Goal: Information Seeking & Learning: Find specific fact

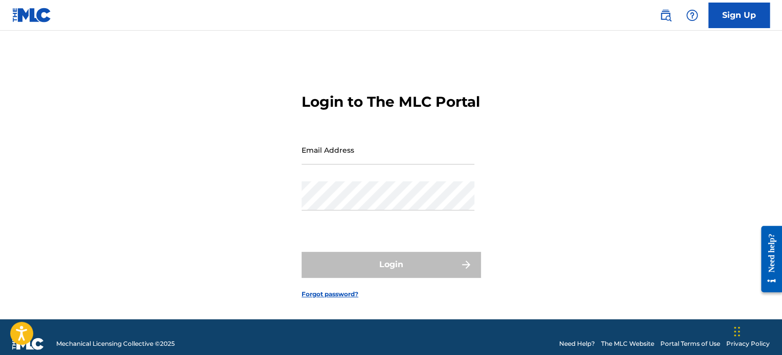
click at [370, 165] on input "Email Address" at bounding box center [388, 149] width 173 height 29
type input "[EMAIL_ADDRESS][DOMAIN_NAME]"
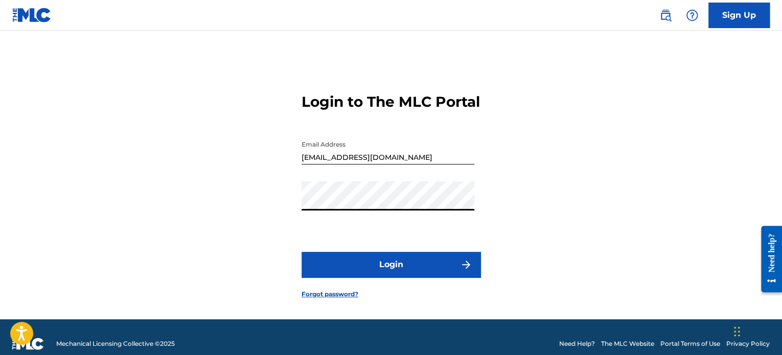
click at [363, 275] on button "Login" at bounding box center [391, 265] width 179 height 26
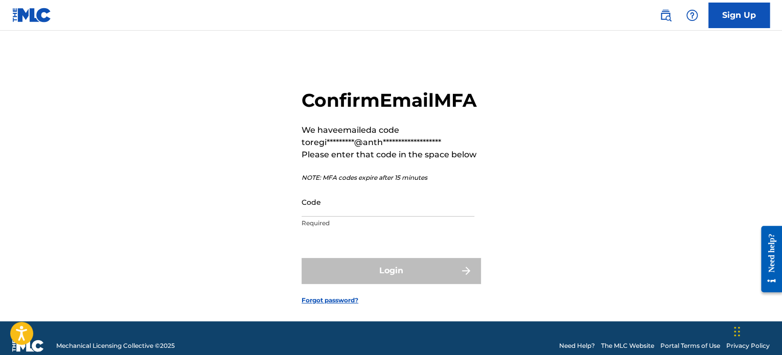
click at [386, 217] on input "Code" at bounding box center [388, 202] width 173 height 29
paste input "534284"
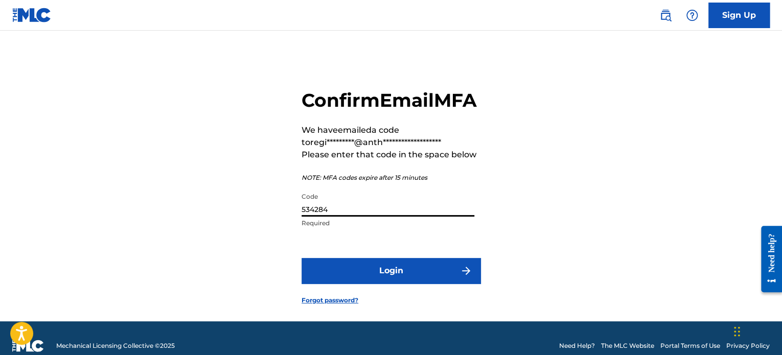
type input "534284"
click at [389, 284] on button "Login" at bounding box center [391, 271] width 179 height 26
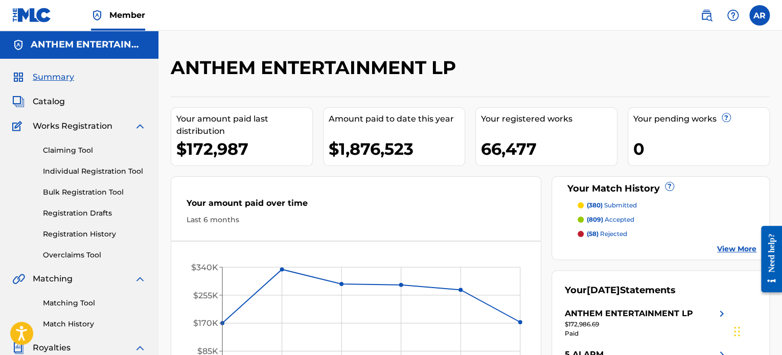
click at [53, 98] on span "Catalog" at bounding box center [49, 102] width 32 height 12
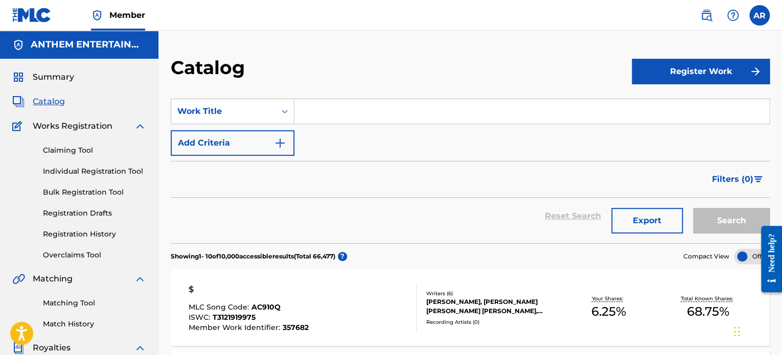
click at [327, 108] on input "Search Form" at bounding box center [531, 111] width 475 height 25
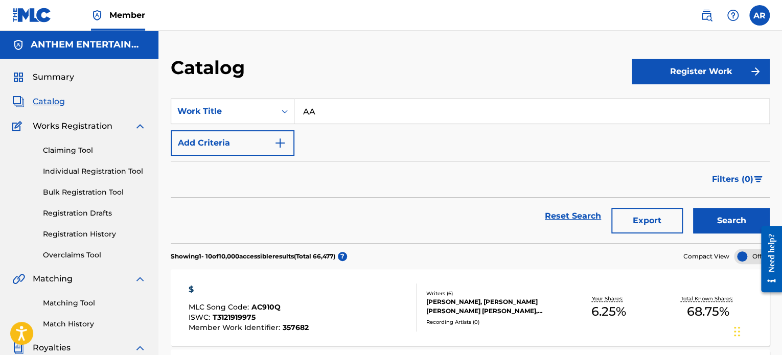
type input "AA"
click at [262, 146] on button "Add Criteria" at bounding box center [233, 143] width 124 height 26
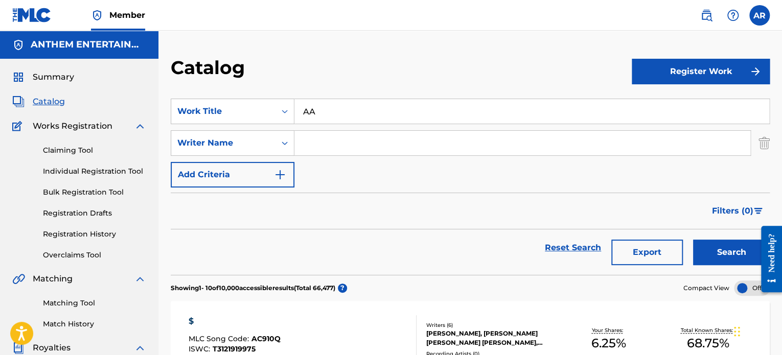
click at [310, 138] on input "Search Form" at bounding box center [522, 143] width 456 height 25
type input "[PERSON_NAME]"
click at [693, 240] on button "Search" at bounding box center [731, 253] width 77 height 26
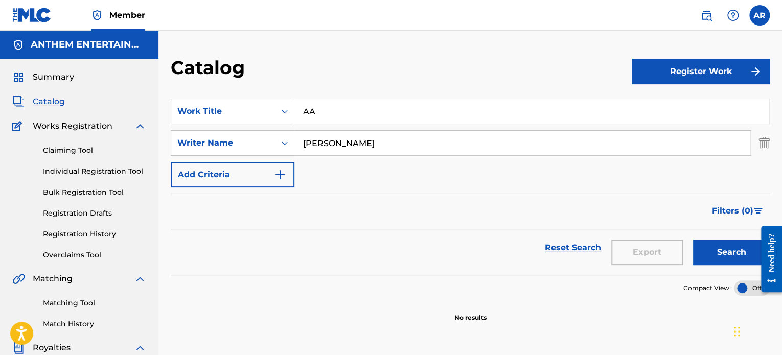
click at [342, 140] on input "[PERSON_NAME]" at bounding box center [522, 143] width 456 height 25
click at [327, 124] on div "SearchWithCriteria5ab7585c-b5a3-4bb8-ac31-85eeecff6339 Work Title AA SearchWith…" at bounding box center [470, 143] width 599 height 89
click at [337, 116] on input "AA" at bounding box center [531, 111] width 475 height 25
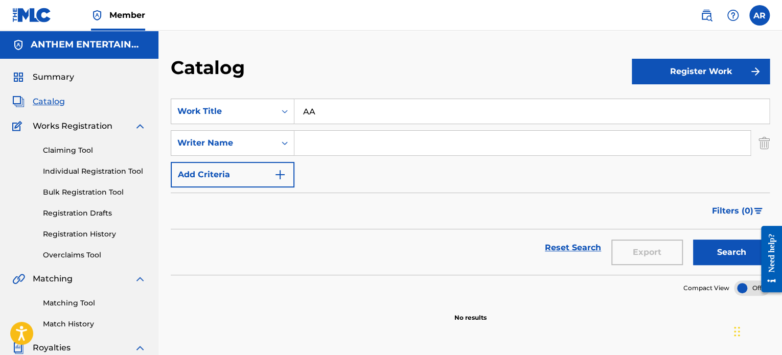
click at [337, 116] on input "AA" at bounding box center [531, 111] width 475 height 25
click at [256, 114] on div "Work Title" at bounding box center [223, 111] width 92 height 12
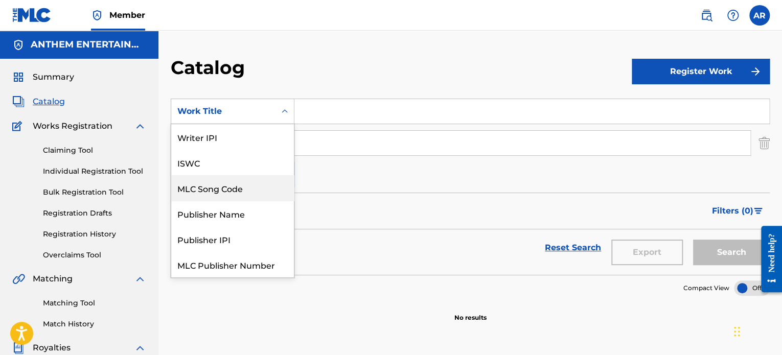
click at [252, 194] on div "MLC Song Code" at bounding box center [232, 188] width 123 height 26
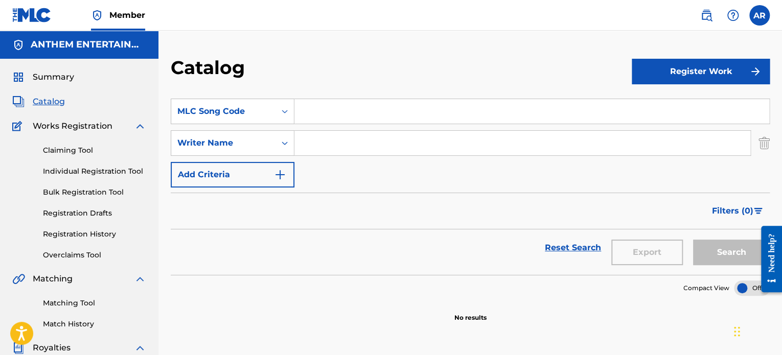
click at [763, 142] on img "Search Form" at bounding box center [764, 143] width 11 height 26
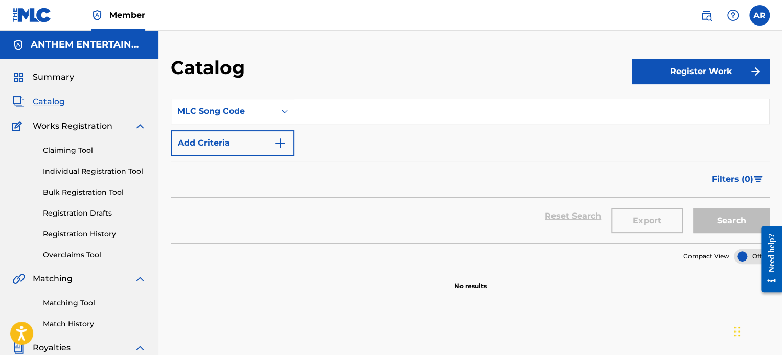
click at [610, 116] on input "Search Form" at bounding box center [531, 111] width 475 height 25
paste input "534284"
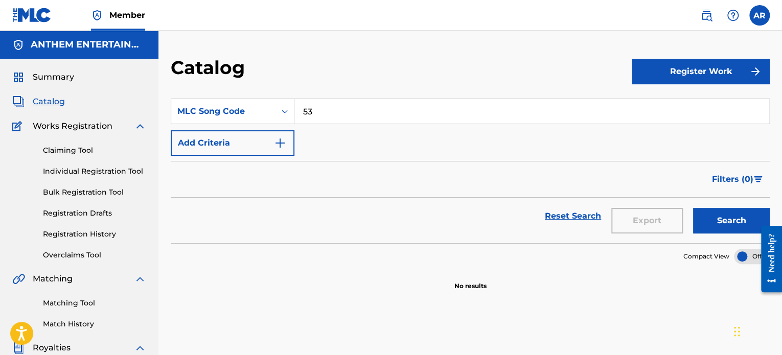
type input "5"
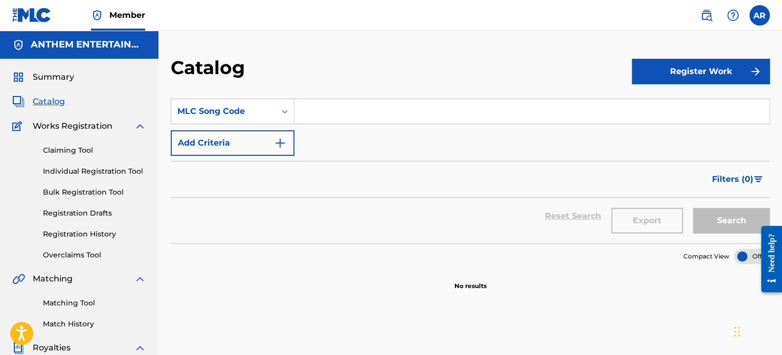
paste input "AB7Q2S"
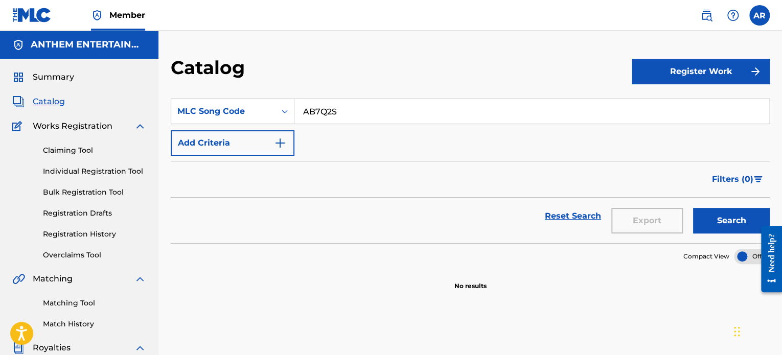
type input "AB7Q2S"
click at [733, 214] on button "Search" at bounding box center [731, 221] width 77 height 26
click at [728, 226] on button "Search" at bounding box center [731, 221] width 77 height 26
click at [258, 122] on div "MLC Song Code" at bounding box center [233, 112] width 124 height 26
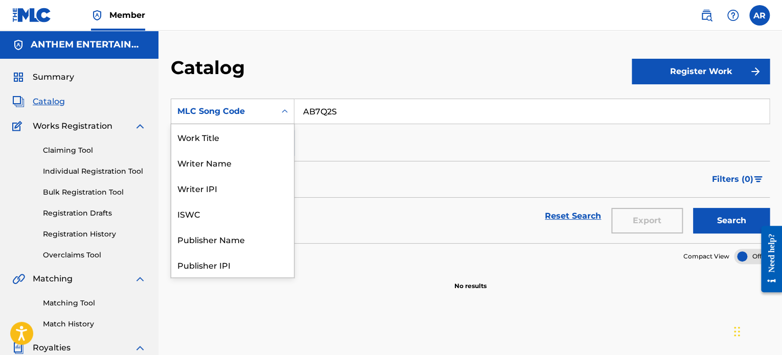
scroll to position [153, 0]
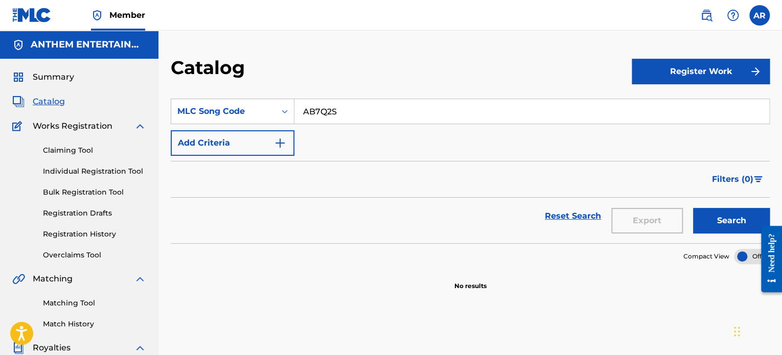
click at [395, 105] on input "AB7Q2S" at bounding box center [531, 111] width 475 height 25
click at [693, 208] on button "Search" at bounding box center [731, 221] width 77 height 26
click at [726, 210] on button "Search" at bounding box center [731, 221] width 77 height 26
